Goal: Task Accomplishment & Management: Manage account settings

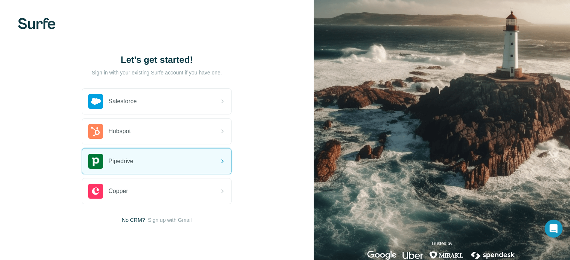
scroll to position [17, 0]
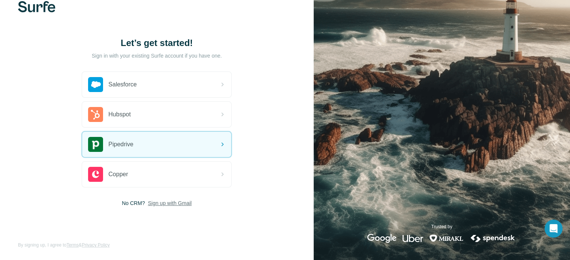
click at [180, 204] on span "Sign up with Gmail" at bounding box center [170, 203] width 44 height 7
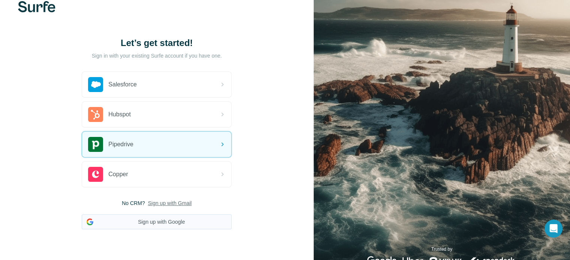
click at [175, 220] on button "Sign up with Google" at bounding box center [157, 222] width 150 height 15
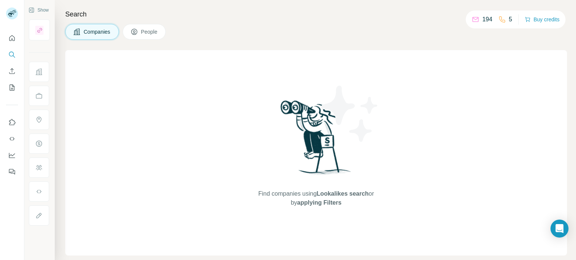
click at [137, 33] on icon at bounding box center [133, 31] width 7 height 7
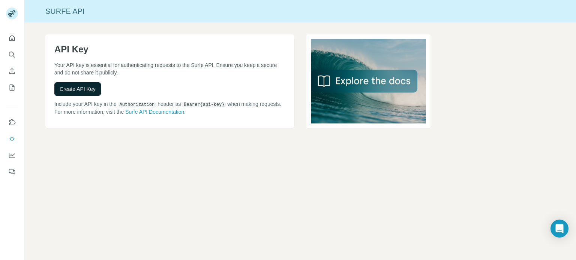
click at [79, 89] on span "Create API Key" at bounding box center [78, 88] width 36 height 7
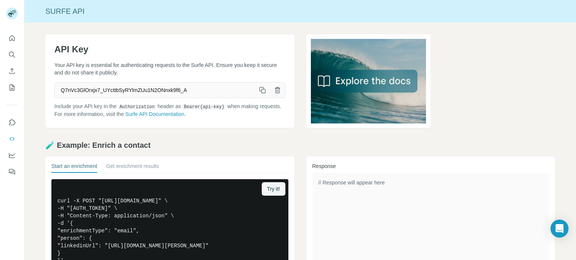
click at [259, 89] on icon "button" at bounding box center [262, 90] width 7 height 7
click at [259, 91] on icon "button" at bounding box center [261, 89] width 4 height 4
click at [260, 86] on button "button" at bounding box center [262, 90] width 15 height 15
click at [262, 92] on icon "button" at bounding box center [262, 90] width 7 height 7
click at [261, 87] on icon "button" at bounding box center [262, 90] width 7 height 7
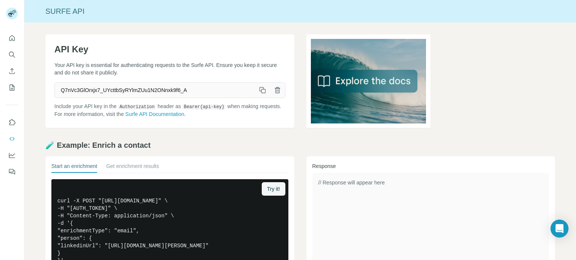
click at [262, 89] on icon "button" at bounding box center [262, 90] width 7 height 7
click at [264, 91] on button "button" at bounding box center [262, 90] width 15 height 15
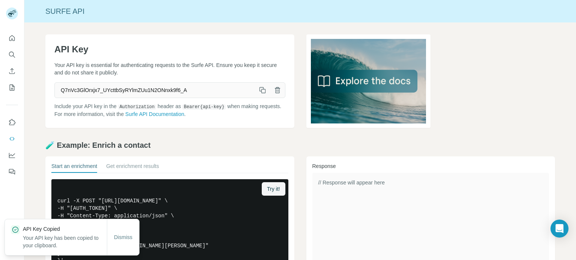
click at [261, 89] on icon "button" at bounding box center [262, 90] width 7 height 7
